Goal: Find specific page/section: Find specific page/section

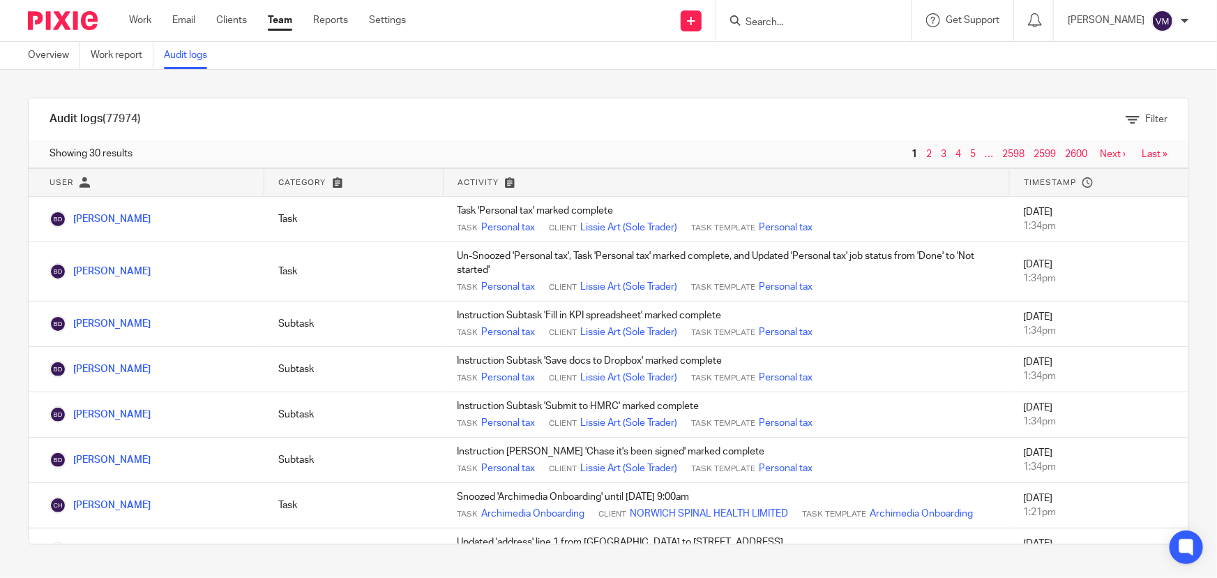
click at [791, 19] on input "Search" at bounding box center [807, 23] width 126 height 13
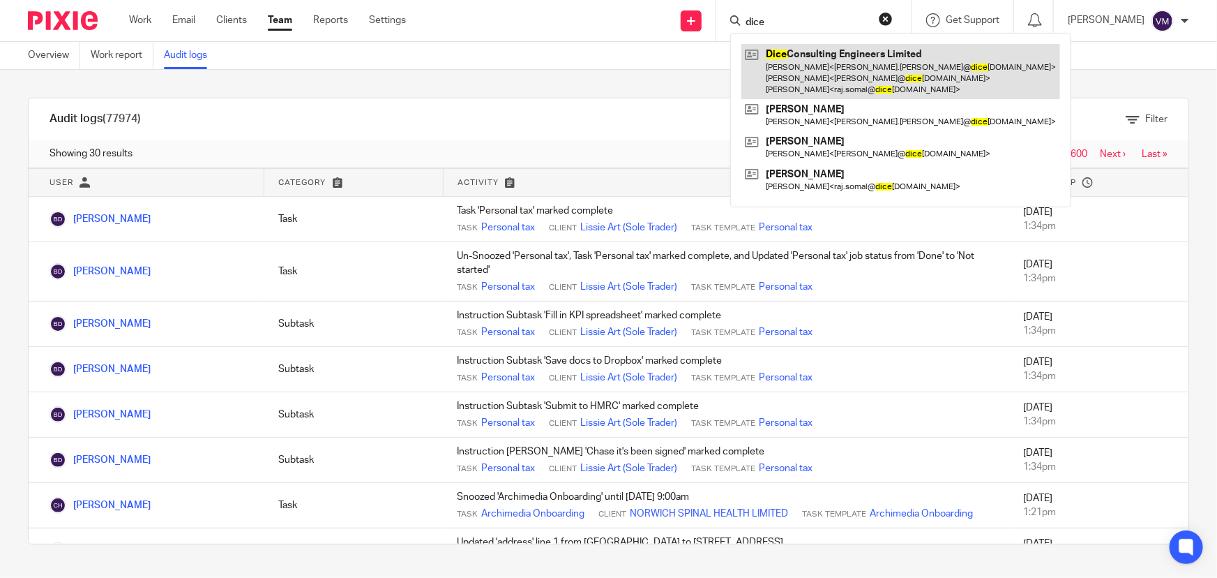
type input "dice"
click at [822, 77] on link at bounding box center [901, 71] width 319 height 55
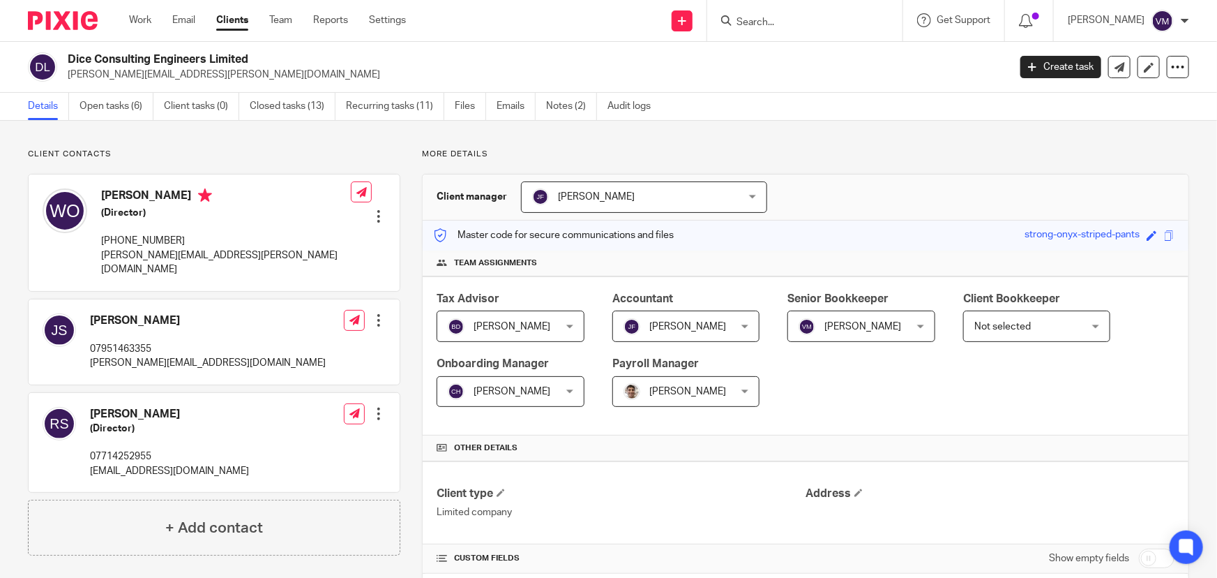
click at [509, 105] on link "Emails" at bounding box center [516, 106] width 39 height 27
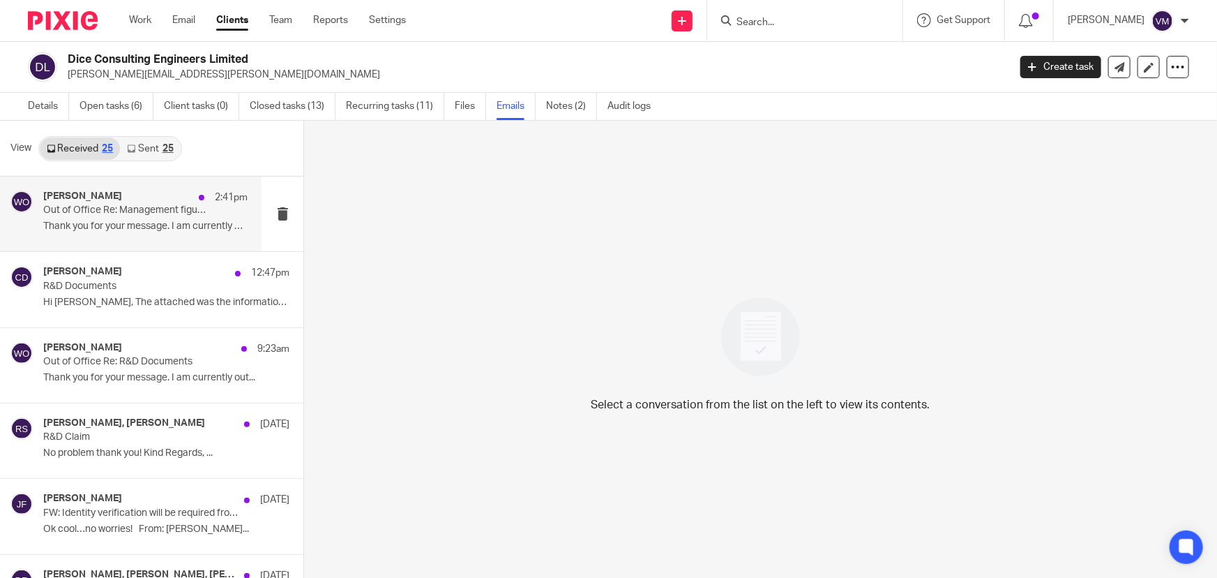
click at [126, 232] on p "Thank you for your message. I am currently out..." at bounding box center [145, 226] width 204 height 12
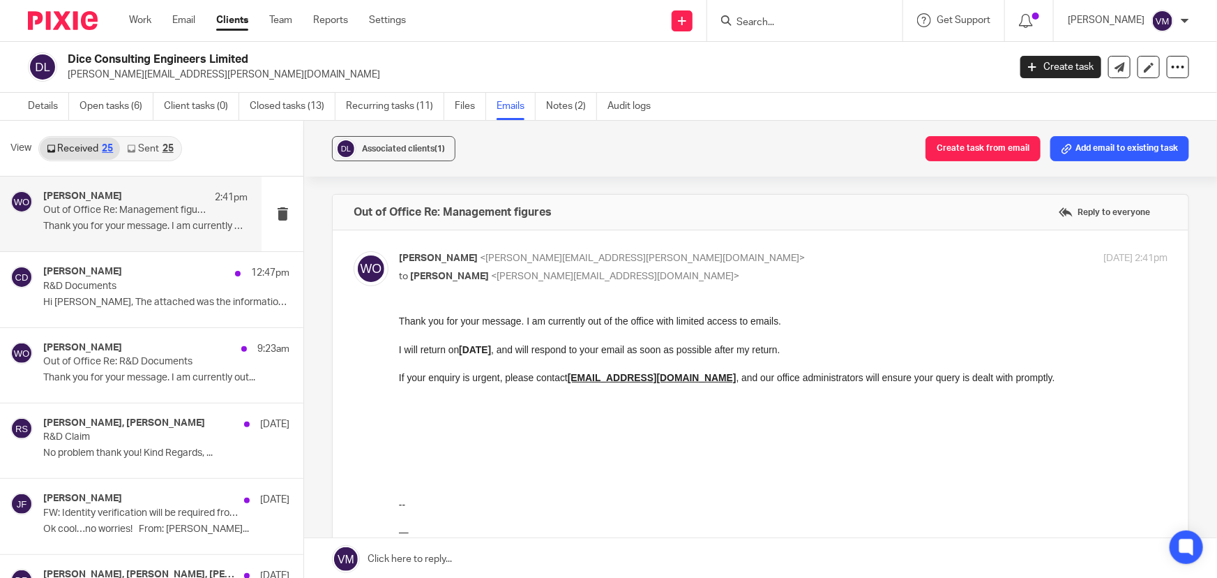
click at [146, 146] on link "Sent 25" at bounding box center [150, 148] width 60 height 22
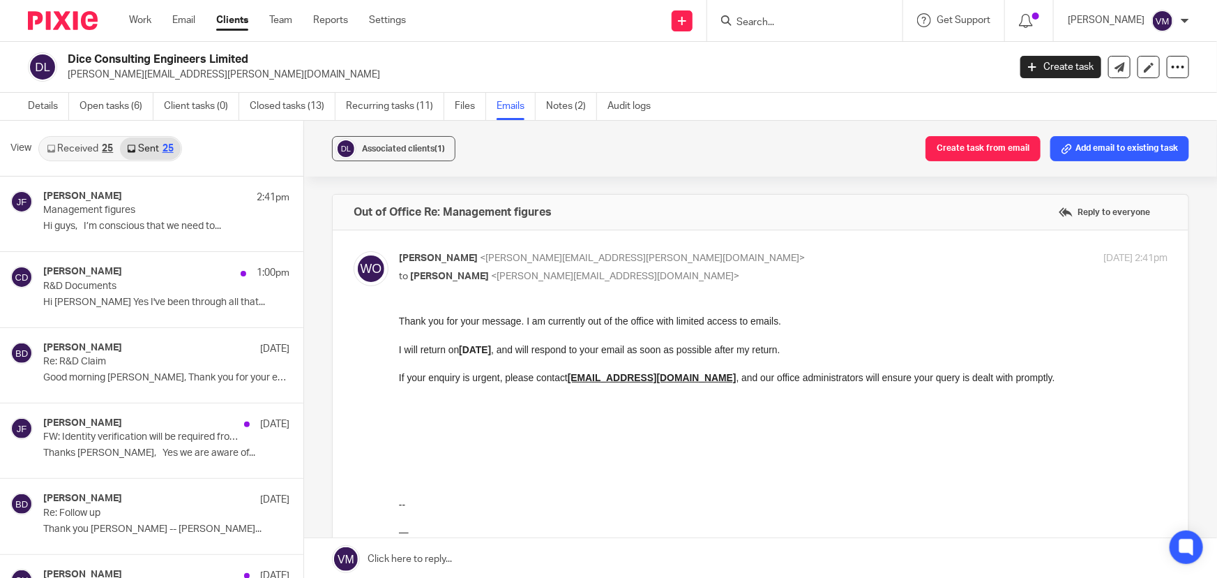
scroll to position [1, 0]
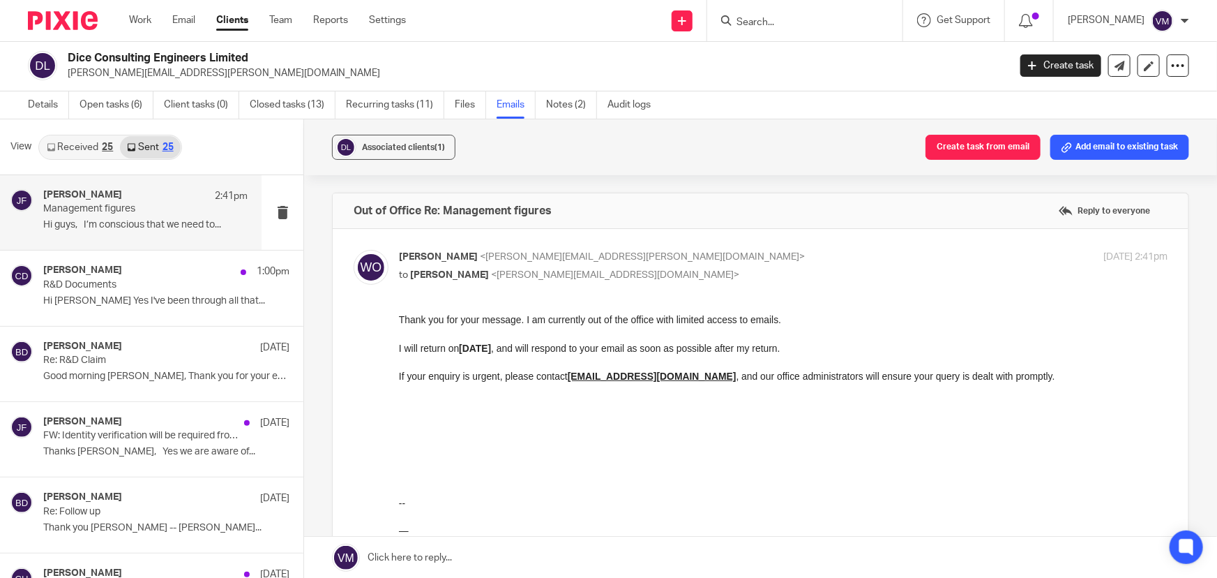
click at [130, 220] on p "Hi guys, I’m conscious that we need to..." at bounding box center [145, 225] width 204 height 12
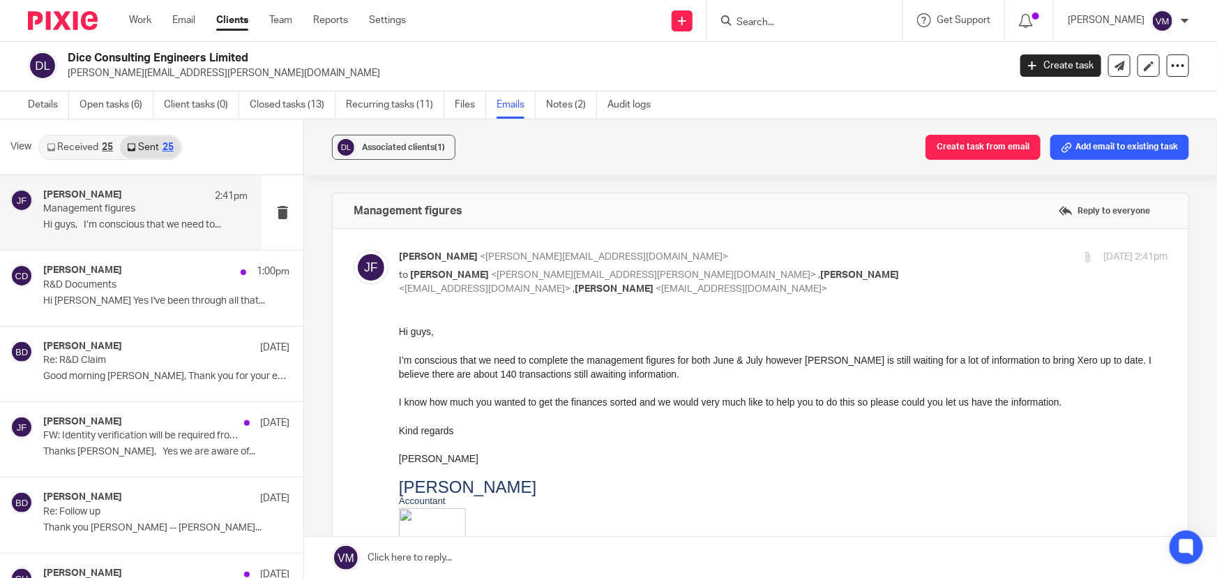
scroll to position [0, 0]
click at [290, 21] on link "Team" at bounding box center [280, 20] width 23 height 14
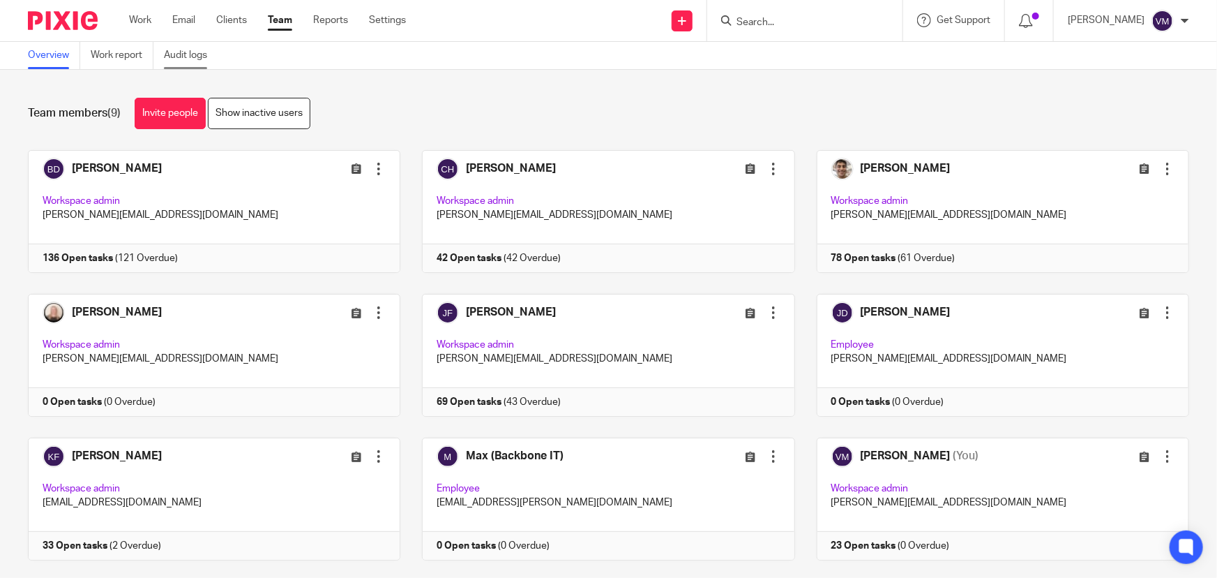
click at [181, 51] on link "Audit logs" at bounding box center [191, 55] width 54 height 27
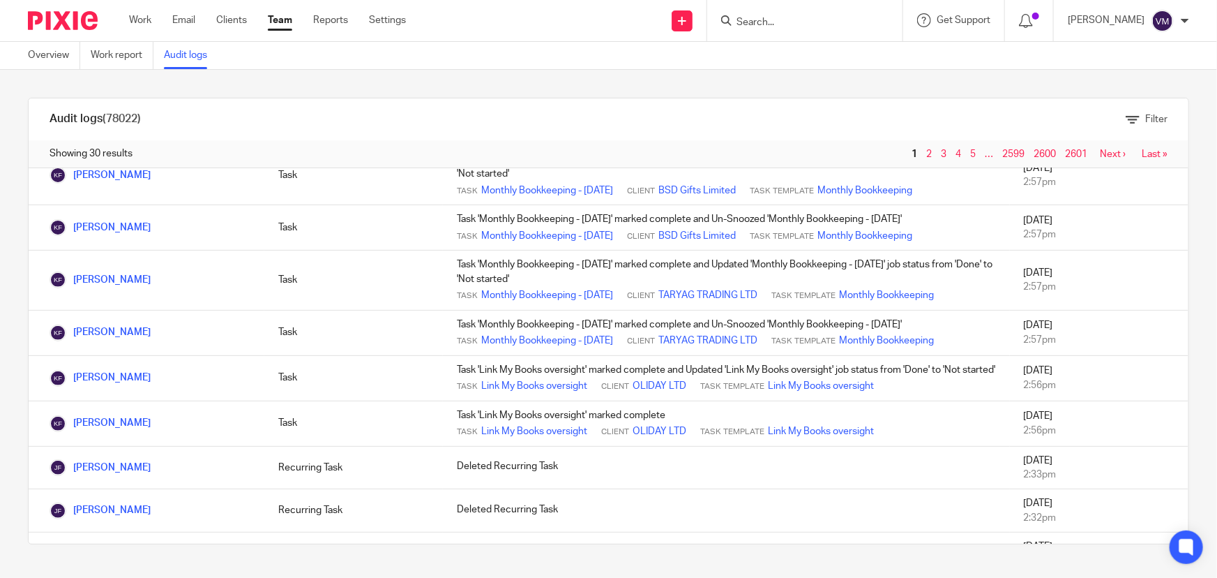
scroll to position [253, 0]
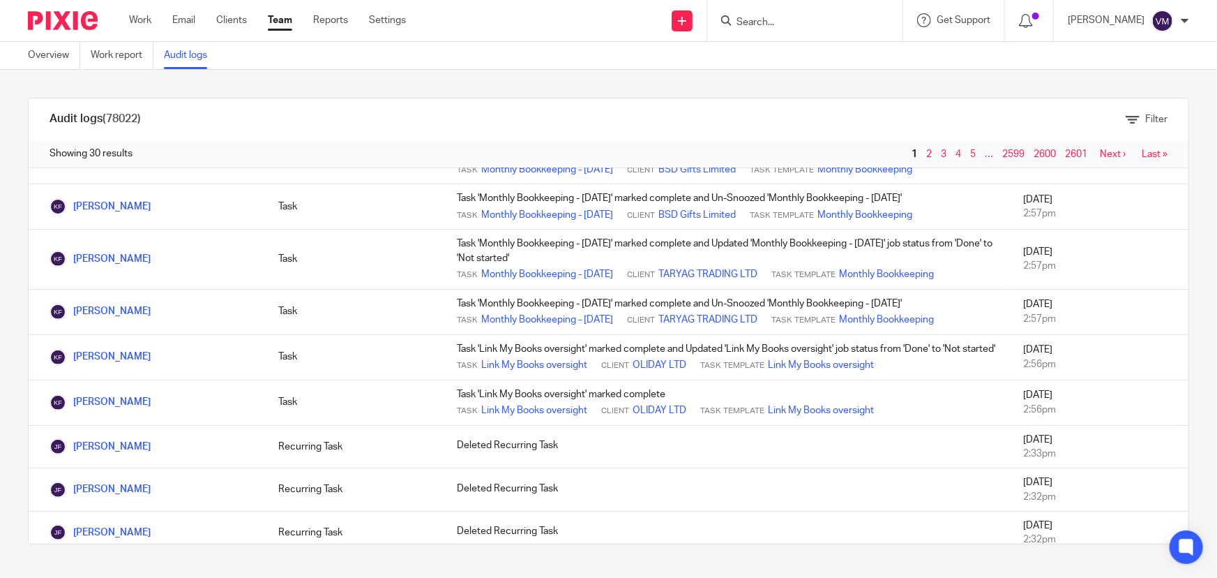
click at [283, 20] on link "Team" at bounding box center [280, 20] width 24 height 14
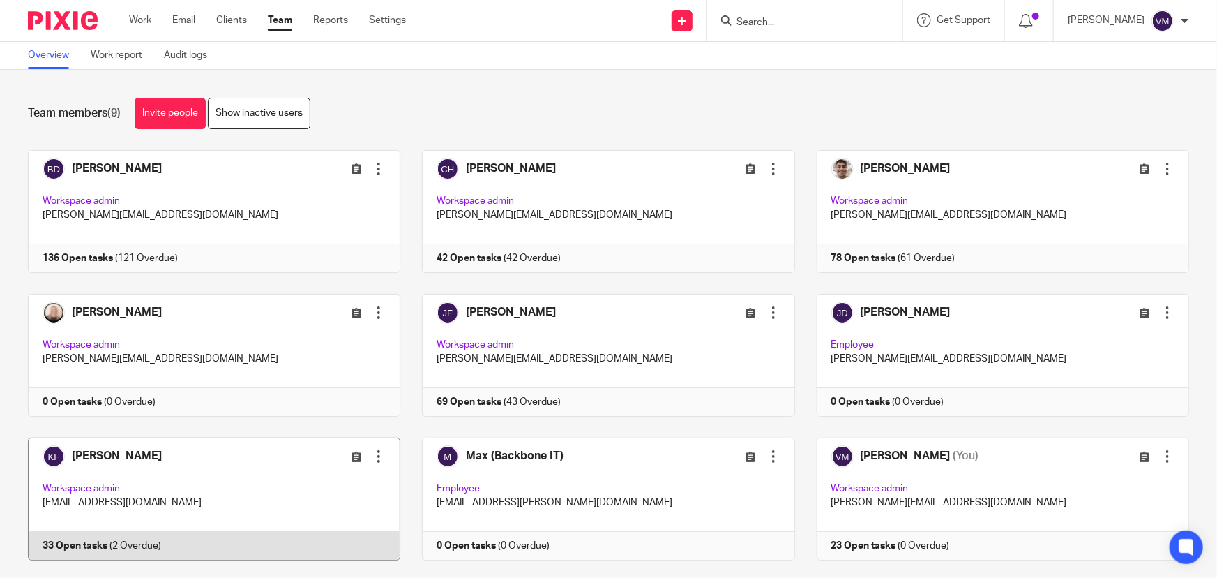
click at [237, 539] on link at bounding box center [203, 498] width 394 height 123
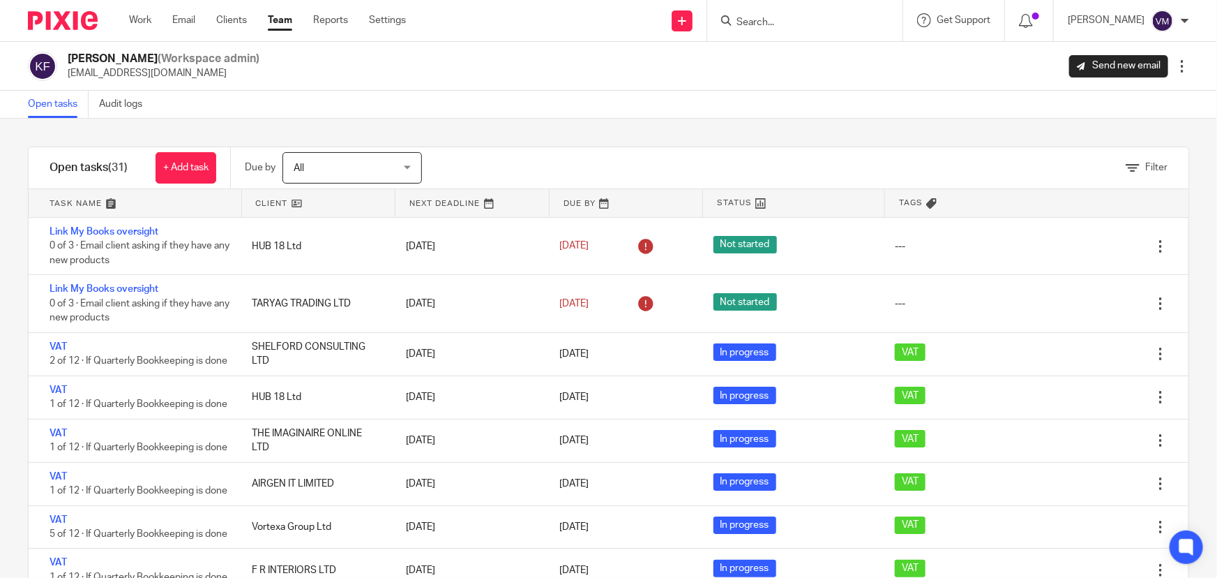
click at [278, 14] on link "Team" at bounding box center [280, 20] width 24 height 14
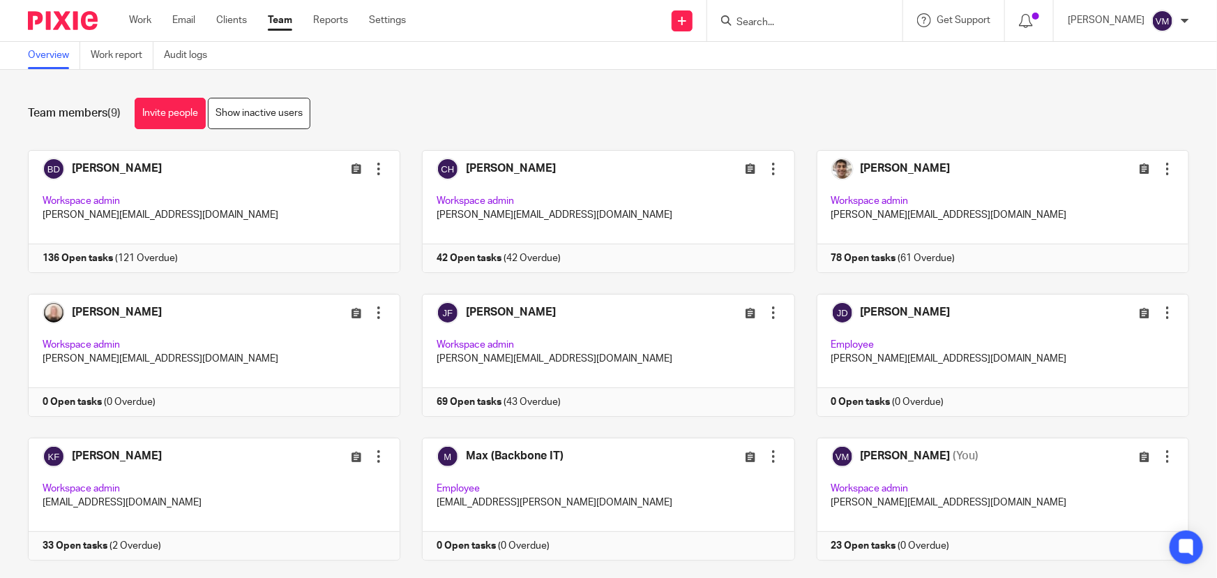
click at [813, 22] on input "Search" at bounding box center [798, 23] width 126 height 13
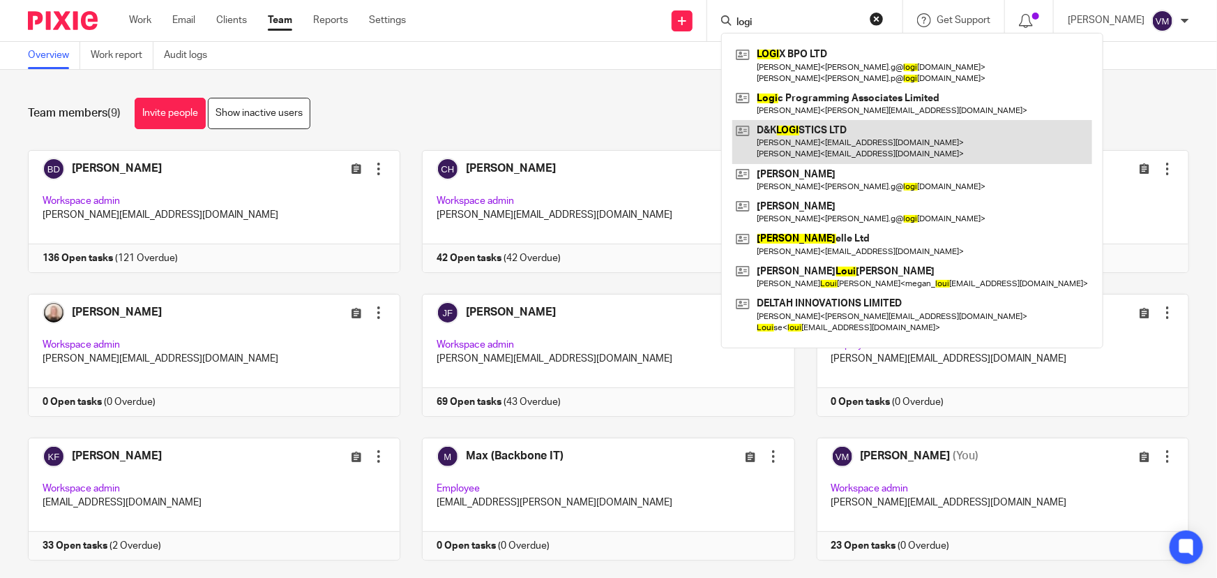
type input "logi"
click at [843, 137] on link at bounding box center [912, 141] width 360 height 43
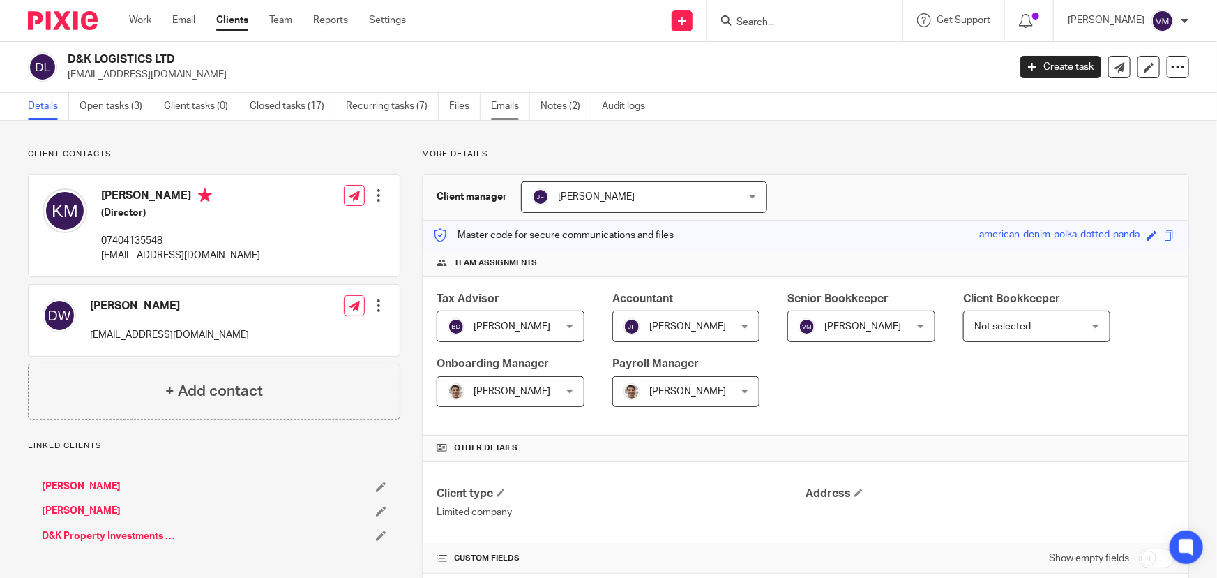
click at [513, 103] on link "Emails" at bounding box center [510, 106] width 39 height 27
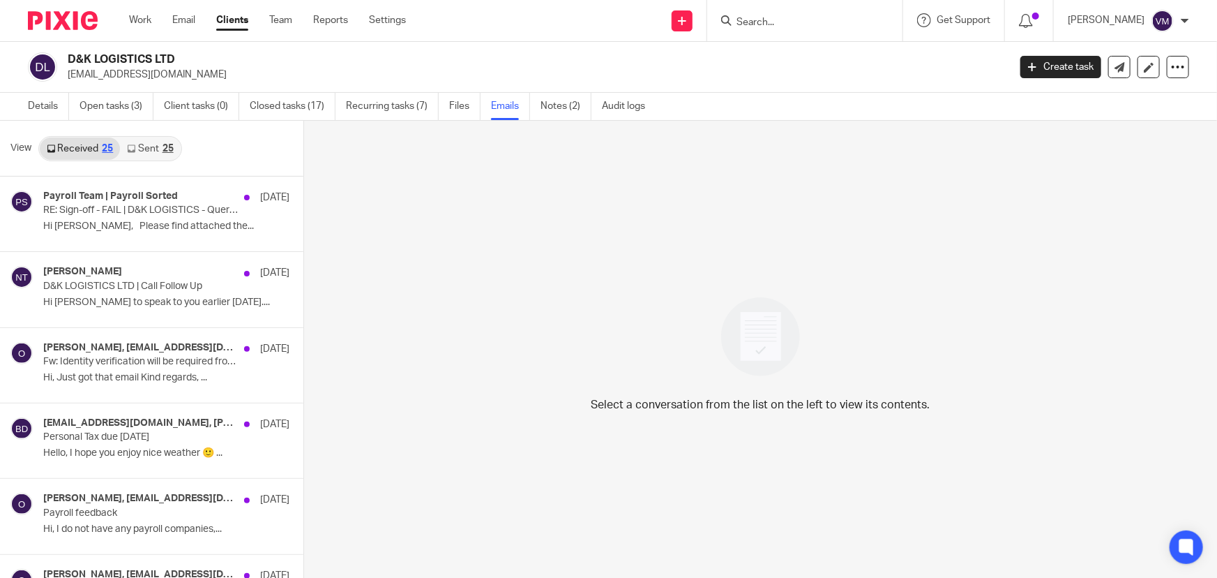
click at [150, 142] on link "Sent 25" at bounding box center [150, 148] width 60 height 22
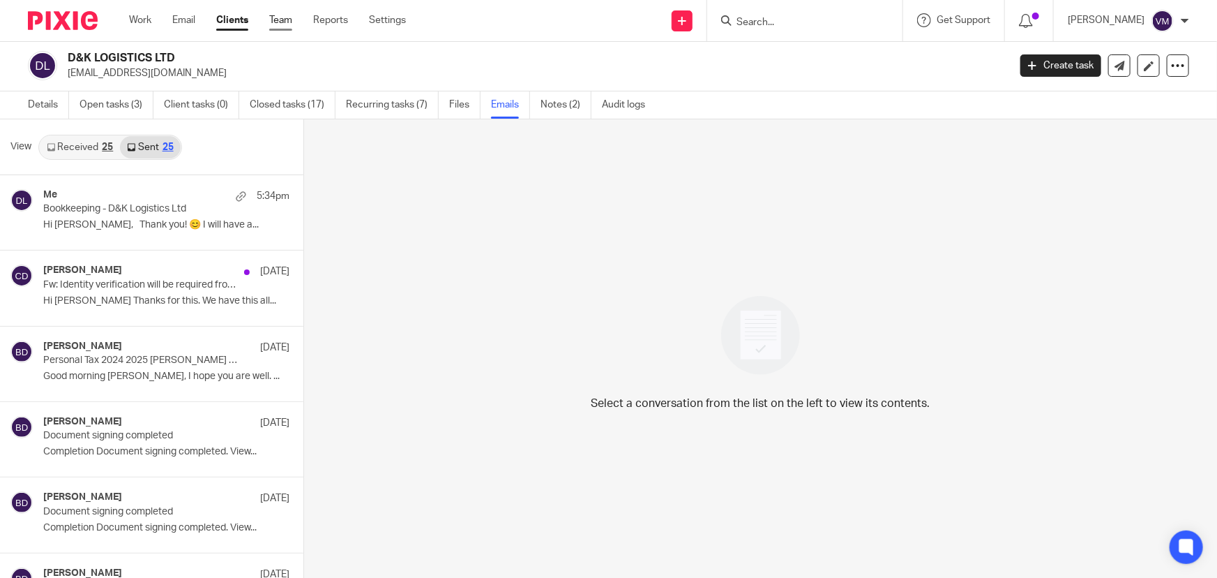
click at [292, 23] on link "Team" at bounding box center [280, 20] width 23 height 14
